Goal: Information Seeking & Learning: Compare options

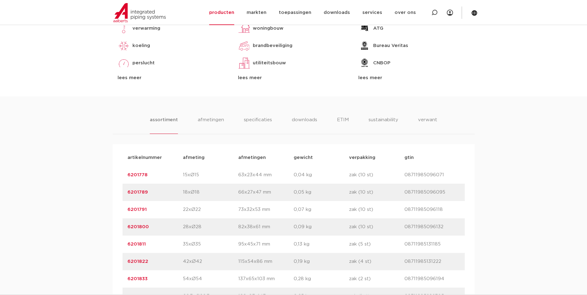
click at [460, 86] on div "toepassingen verwarming koeling perslucht solar installatie sprinkler vacuüm le…" at bounding box center [294, 47] width 362 height 99
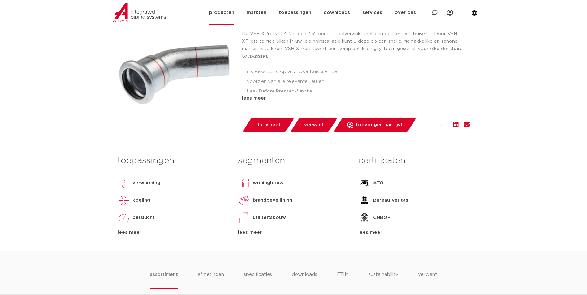
click at [234, 12] on link "producten" at bounding box center [221, 12] width 25 height 25
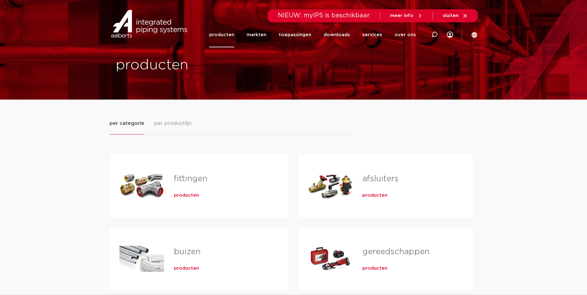
click at [189, 198] on span "producten" at bounding box center [186, 196] width 25 height 6
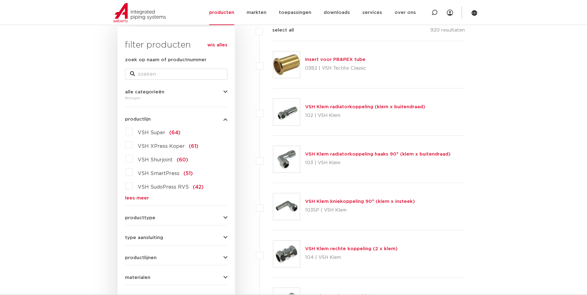
click at [143, 196] on link "lees meer" at bounding box center [176, 198] width 102 height 5
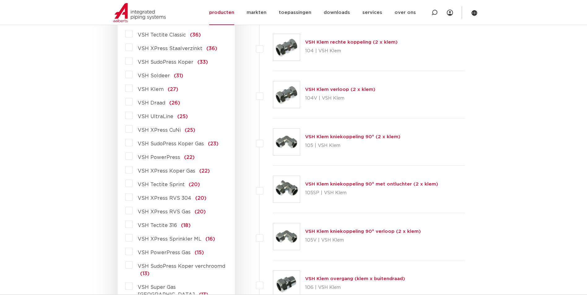
scroll to position [310, 0]
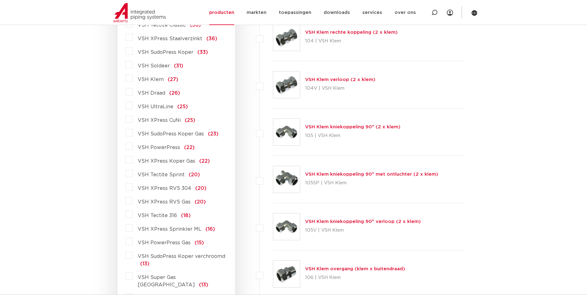
click at [175, 172] on span "VSH Tectite Sprint" at bounding box center [161, 174] width 47 height 5
click at [0, 0] on input "VSH Tectite Sprint (20)" at bounding box center [0, 0] width 0 height 0
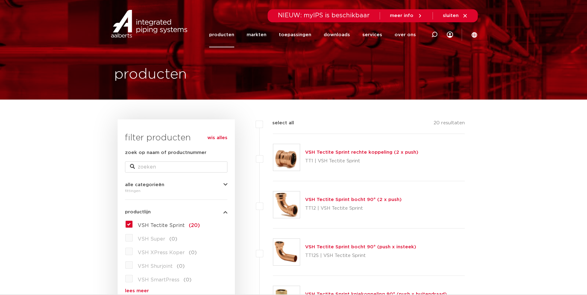
click at [388, 152] on link "VSH Tectite Sprint rechte koppeling (2 x push)" at bounding box center [361, 152] width 113 height 5
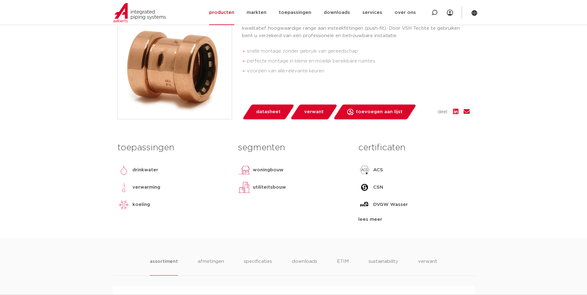
scroll to position [93, 0]
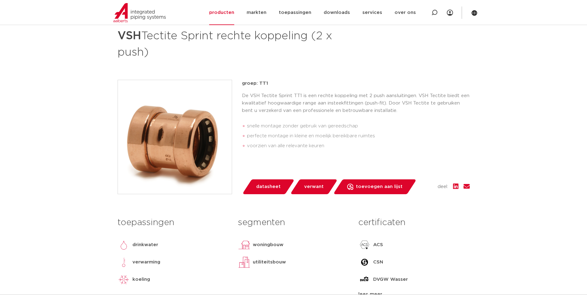
drag, startPoint x: 259, startPoint y: 84, endPoint x: 266, endPoint y: 83, distance: 6.8
click at [266, 83] on p "groep: TT1" at bounding box center [356, 83] width 228 height 7
copy p "TT1"
click at [325, 123] on li "snelle montage zonder gebruik van gereedschap" at bounding box center [358, 126] width 223 height 10
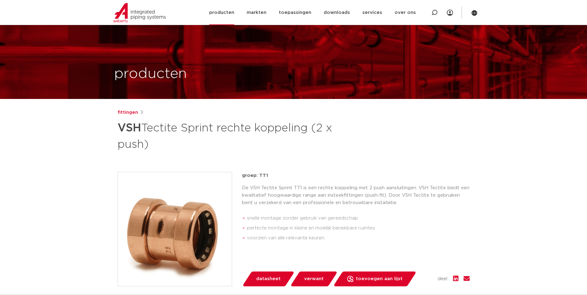
scroll to position [0, 0]
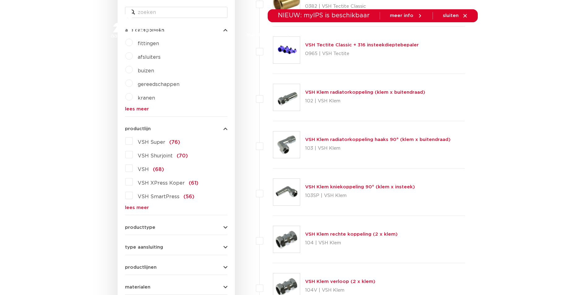
click at [144, 209] on link "lees meer" at bounding box center [176, 208] width 102 height 5
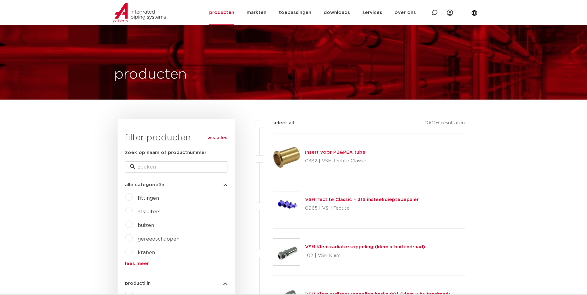
scroll to position [155, 0]
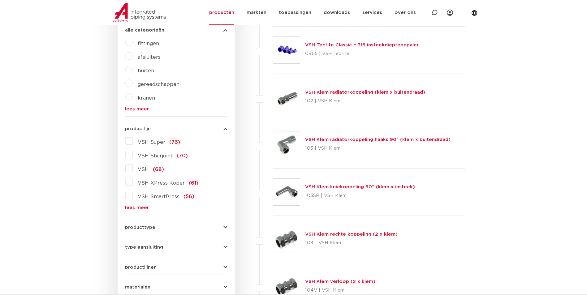
click at [133, 210] on link "lees meer" at bounding box center [176, 208] width 102 height 5
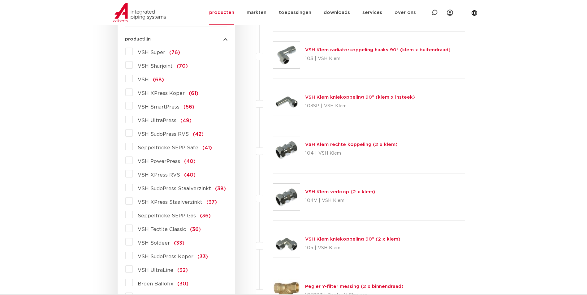
scroll to position [279, 0]
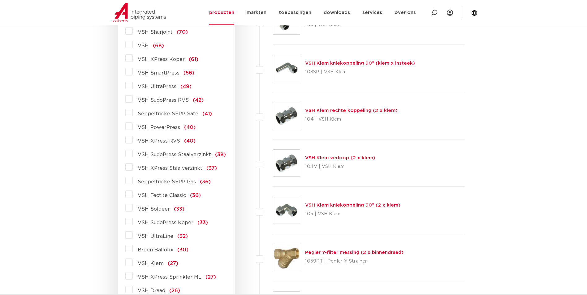
click at [170, 168] on span "VSH XPress Staalverzinkt" at bounding box center [170, 168] width 65 height 5
click at [0, 0] on input "VSH XPress Staalverzinkt (37)" at bounding box center [0, 0] width 0 height 0
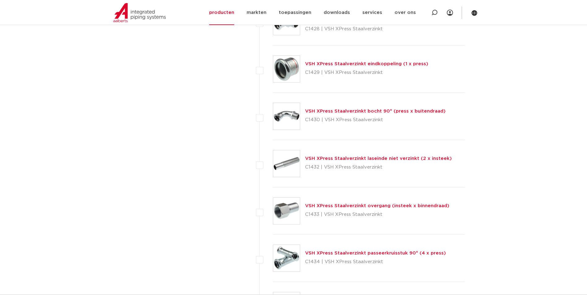
scroll to position [1115, 0]
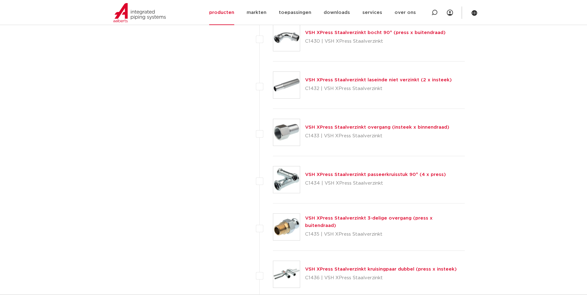
click at [346, 220] on link "VSH XPress Staalverzinkt 3-delige overgang (press x buitendraad)" at bounding box center [369, 222] width 128 height 12
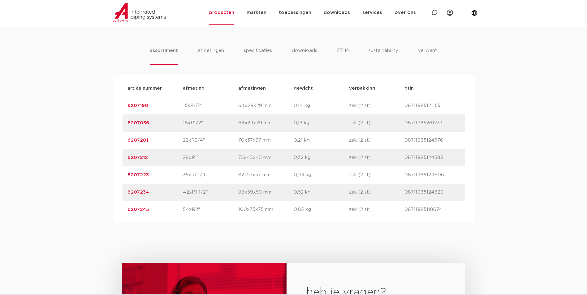
scroll to position [402, 0]
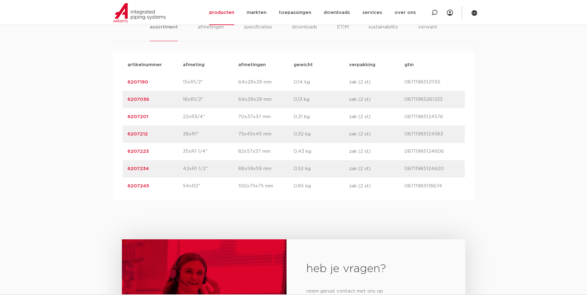
drag, startPoint x: 151, startPoint y: 118, endPoint x: 67, endPoint y: 118, distance: 83.6
click at [67, 118] on div "assortiment [GEOGRAPHIC_DATA] specificaties downloads ETIM sustainability verwa…" at bounding box center [293, 102] width 587 height 196
copy link "6207201"
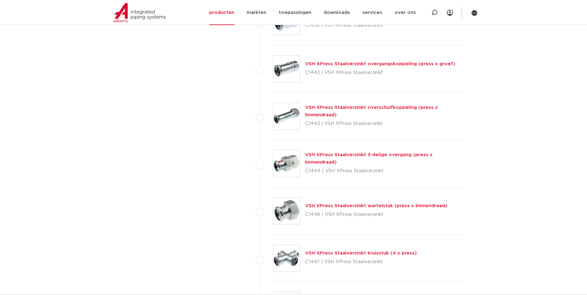
scroll to position [1517, 0]
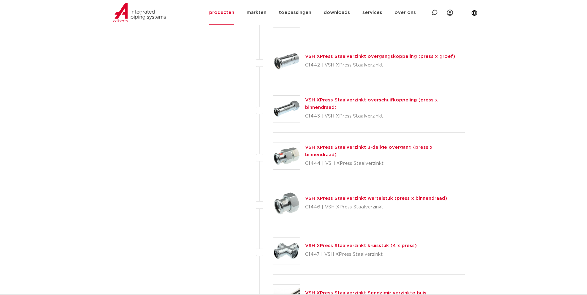
click at [344, 199] on link "VSH XPress Staalverzinkt wartelstuk (press x binnendraad)" at bounding box center [376, 198] width 142 height 5
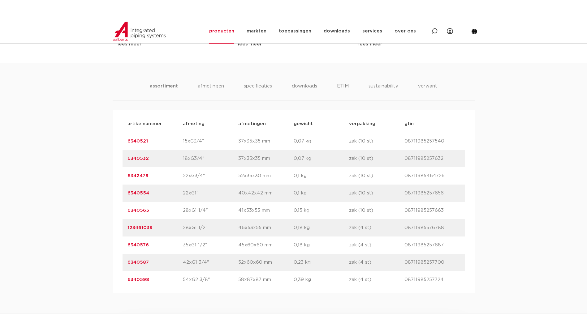
scroll to position [372, 0]
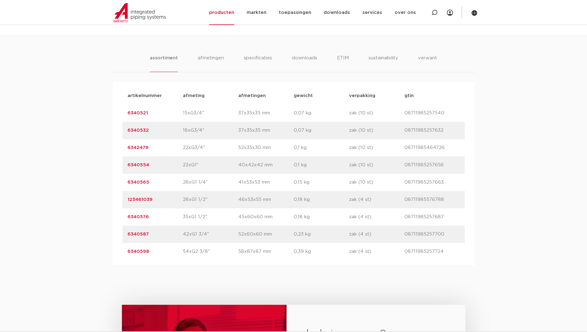
drag, startPoint x: 152, startPoint y: 167, endPoint x: 113, endPoint y: 167, distance: 38.7
click at [113, 167] on div "artikelnummer afmeting afmetingen gewicht verpakking gtin artikelnummer 6340521…" at bounding box center [294, 173] width 362 height 183
copy link "6340554"
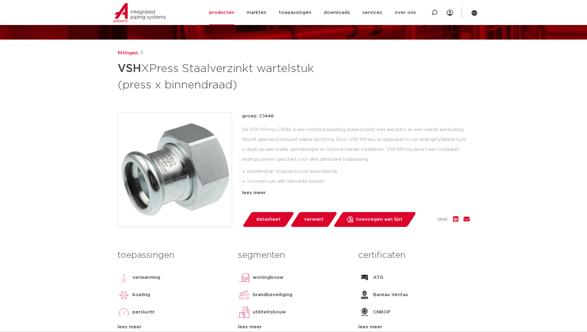
scroll to position [0, 0]
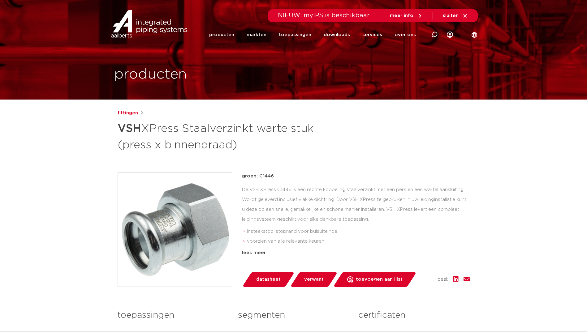
click at [223, 241] on img at bounding box center [175, 230] width 114 height 114
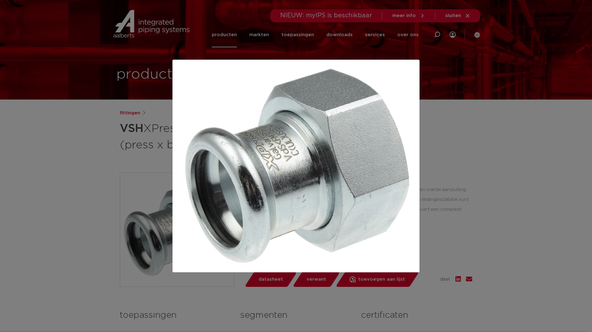
click at [53, 146] on div at bounding box center [296, 166] width 592 height 332
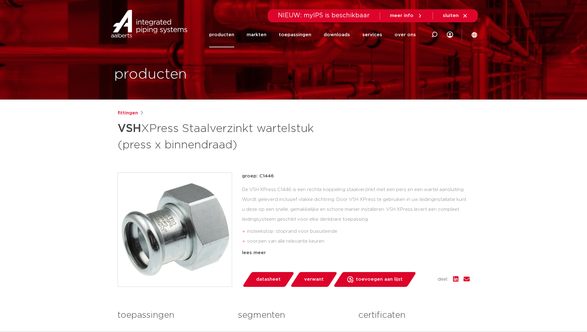
drag, startPoint x: 273, startPoint y: 177, endPoint x: 259, endPoint y: 179, distance: 14.8
click at [259, 179] on p "groep: C1446" at bounding box center [356, 176] width 228 height 7
copy p "C1446"
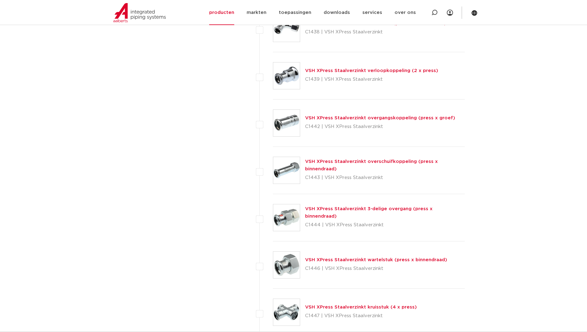
scroll to position [1517, 0]
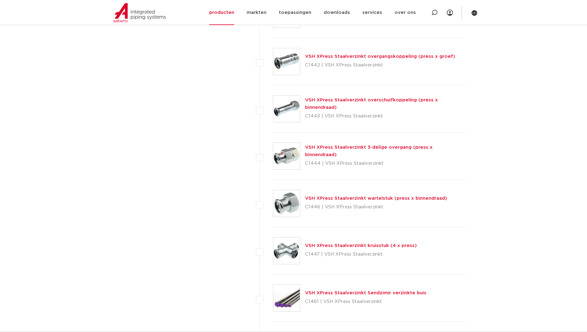
click at [339, 150] on link "VSH XPress Staalverzinkt 3-delige overgang (press x binnendraad)" at bounding box center [369, 151] width 128 height 12
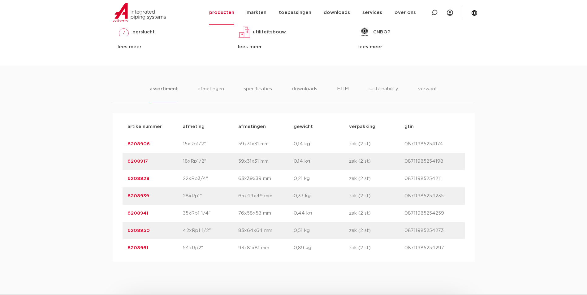
scroll to position [93, 0]
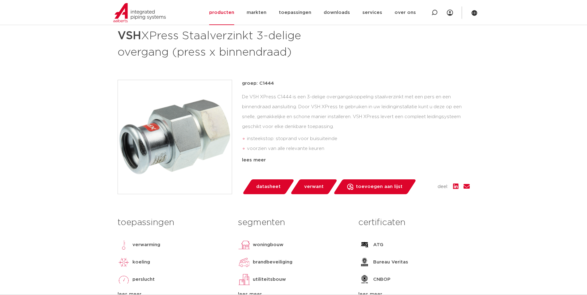
click at [156, 119] on img at bounding box center [175, 137] width 114 height 114
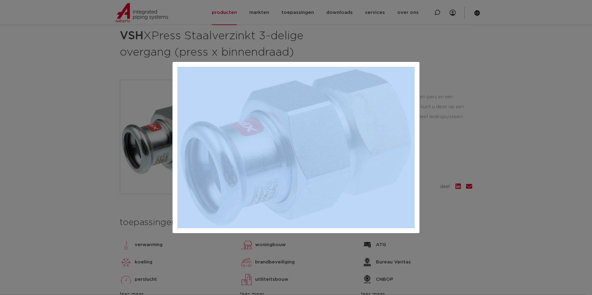
click at [420, 198] on div at bounding box center [296, 147] width 592 height 295
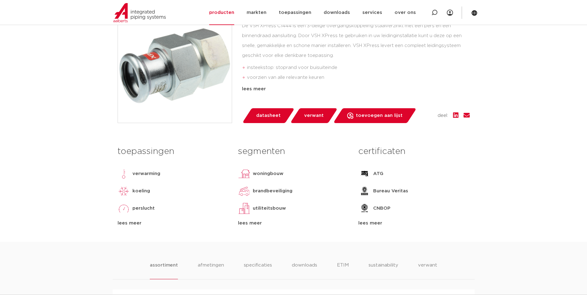
scroll to position [62, 0]
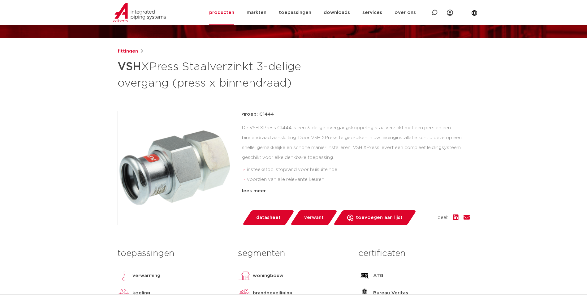
drag, startPoint x: 273, startPoint y: 116, endPoint x: 259, endPoint y: 115, distance: 14.3
click at [259, 115] on p "groep: C1444" at bounding box center [356, 114] width 228 height 7
copy p "C1444"
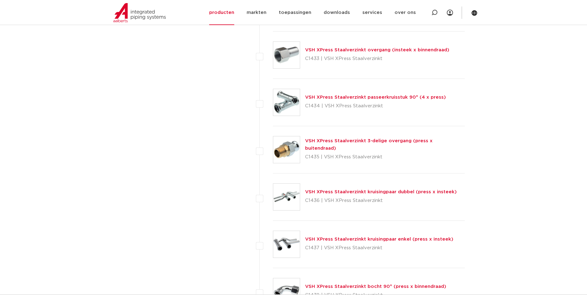
scroll to position [1176, 0]
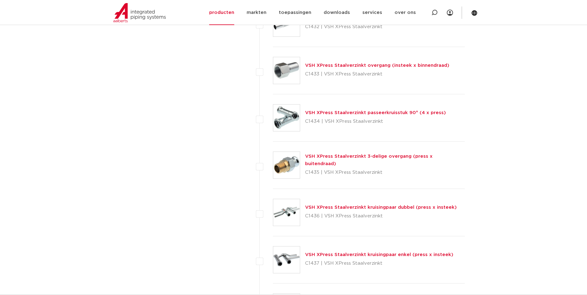
click at [358, 159] on link "VSH XPress Staalverzinkt 3-delige overgang (press x buitendraad)" at bounding box center [369, 160] width 128 height 12
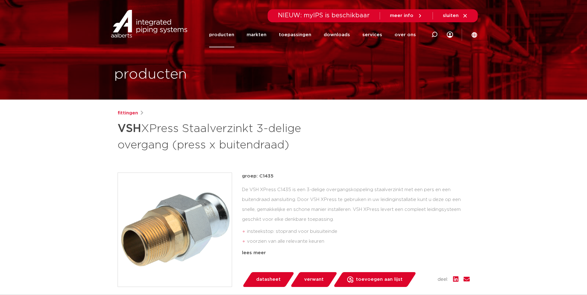
drag, startPoint x: 272, startPoint y: 175, endPoint x: 259, endPoint y: 173, distance: 13.7
click at [259, 173] on p "groep: C1435" at bounding box center [356, 176] width 228 height 7
copy p "C1435"
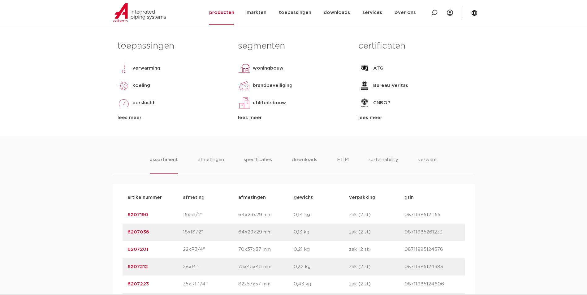
scroll to position [279, 0]
